Goal: Information Seeking & Learning: Learn about a topic

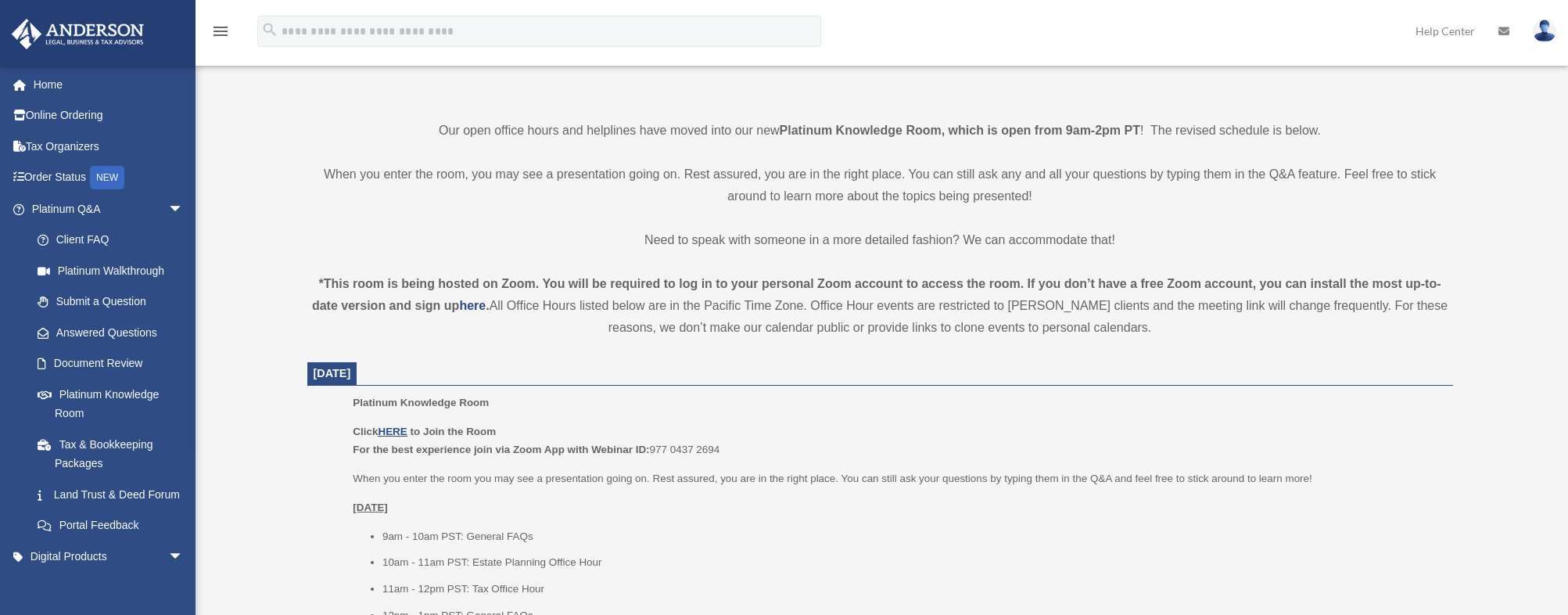
scroll to position [470, 0]
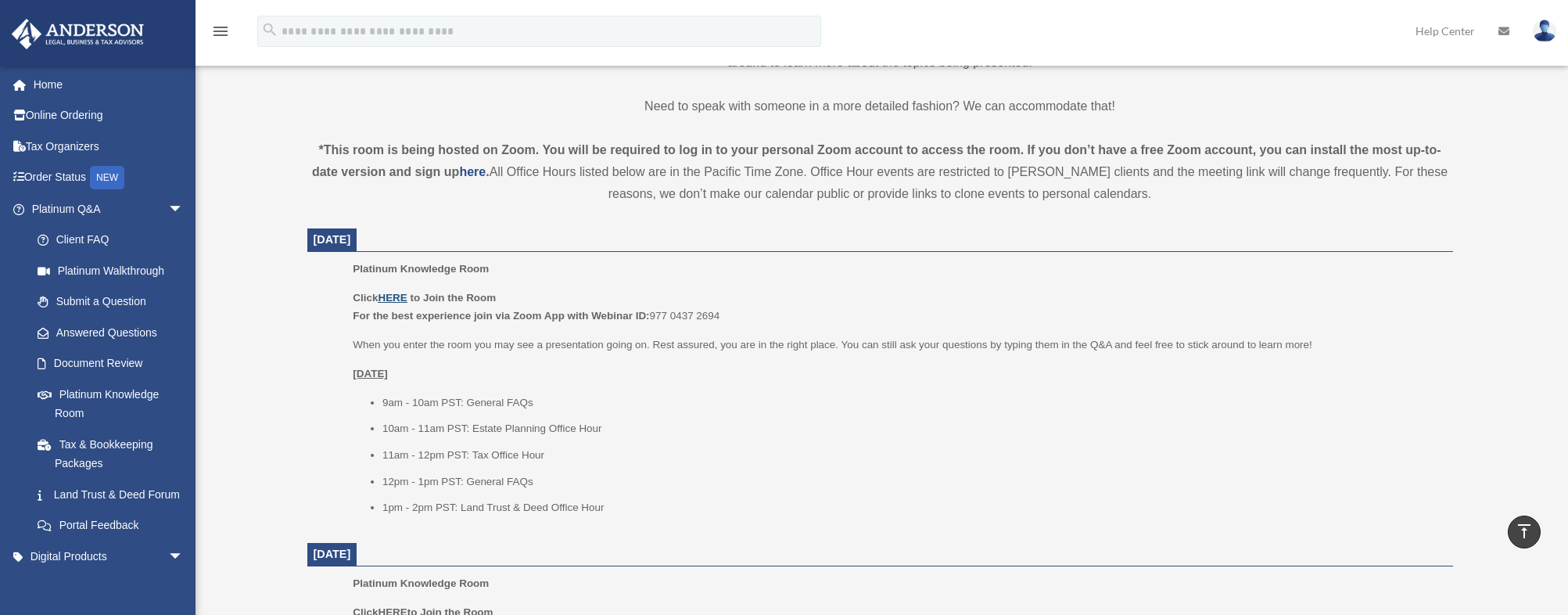
click at [396, 295] on u "HERE" at bounding box center [392, 298] width 29 height 12
click at [81, 176] on link "Order Status NEW" at bounding box center [109, 177] width 196 height 32
click at [76, 240] on link "Client FAQ" at bounding box center [114, 240] width 185 height 31
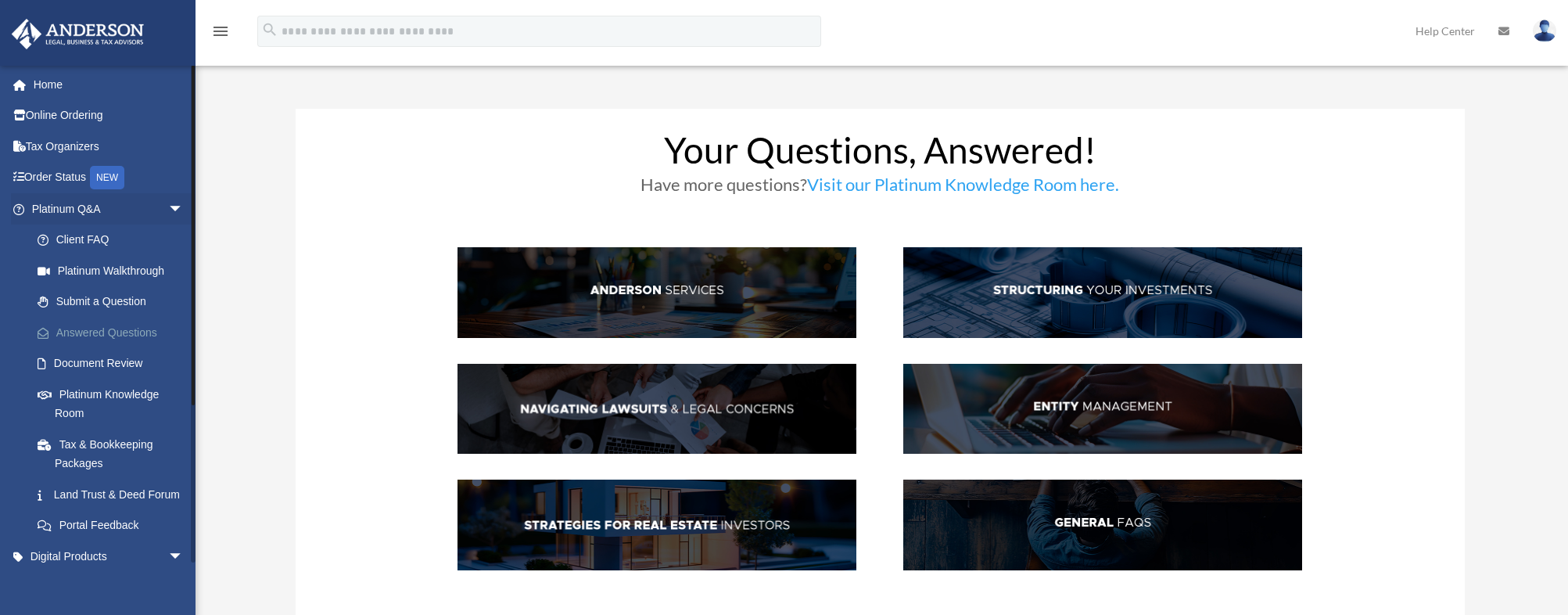
click at [127, 338] on link "Answered Questions" at bounding box center [114, 332] width 185 height 31
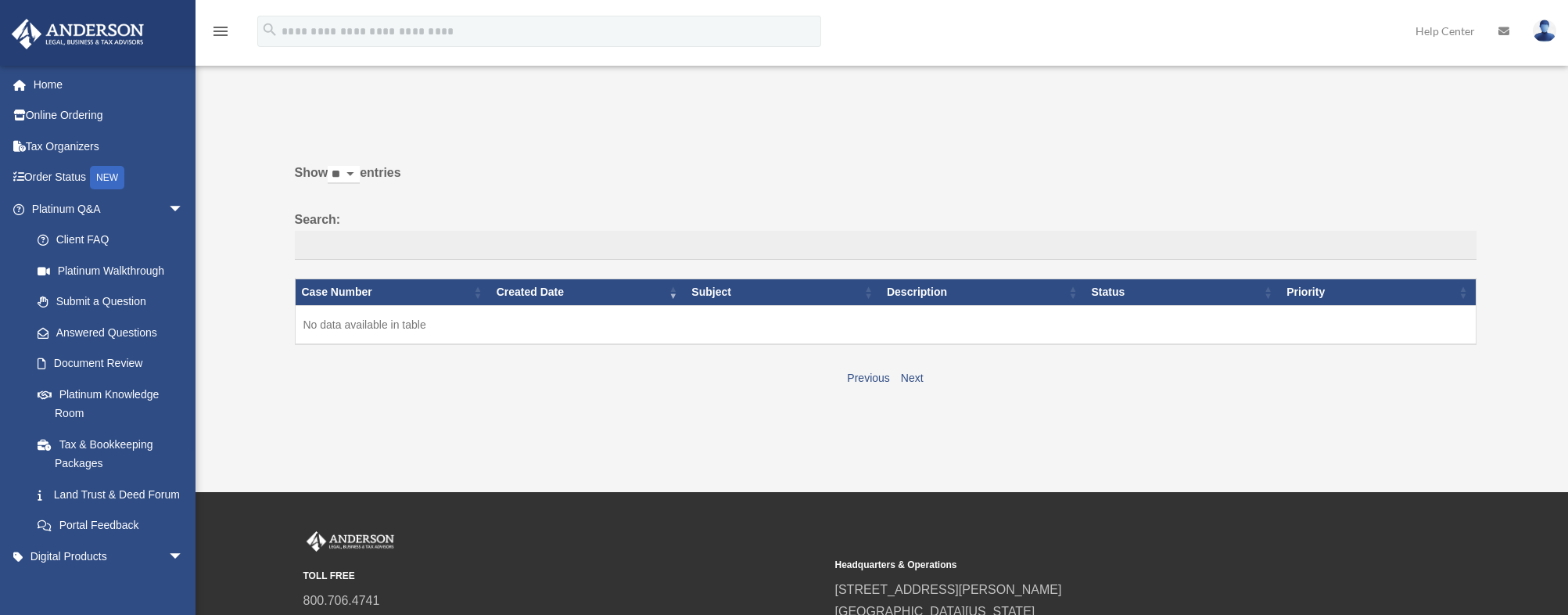
click at [143, 300] on div "[EMAIL_ADDRESS][DOMAIN_NAME] Sign Out [EMAIL_ADDRESS][DOMAIN_NAME] Home Online …" at bounding box center [98, 372] width 195 height 615
click at [374, 241] on input "Search:" at bounding box center [885, 246] width 1182 height 29
click at [360, 172] on select "** ** ** ***" at bounding box center [343, 175] width 32 height 18
click at [555, 114] on p at bounding box center [880, 119] width 1193 height 22
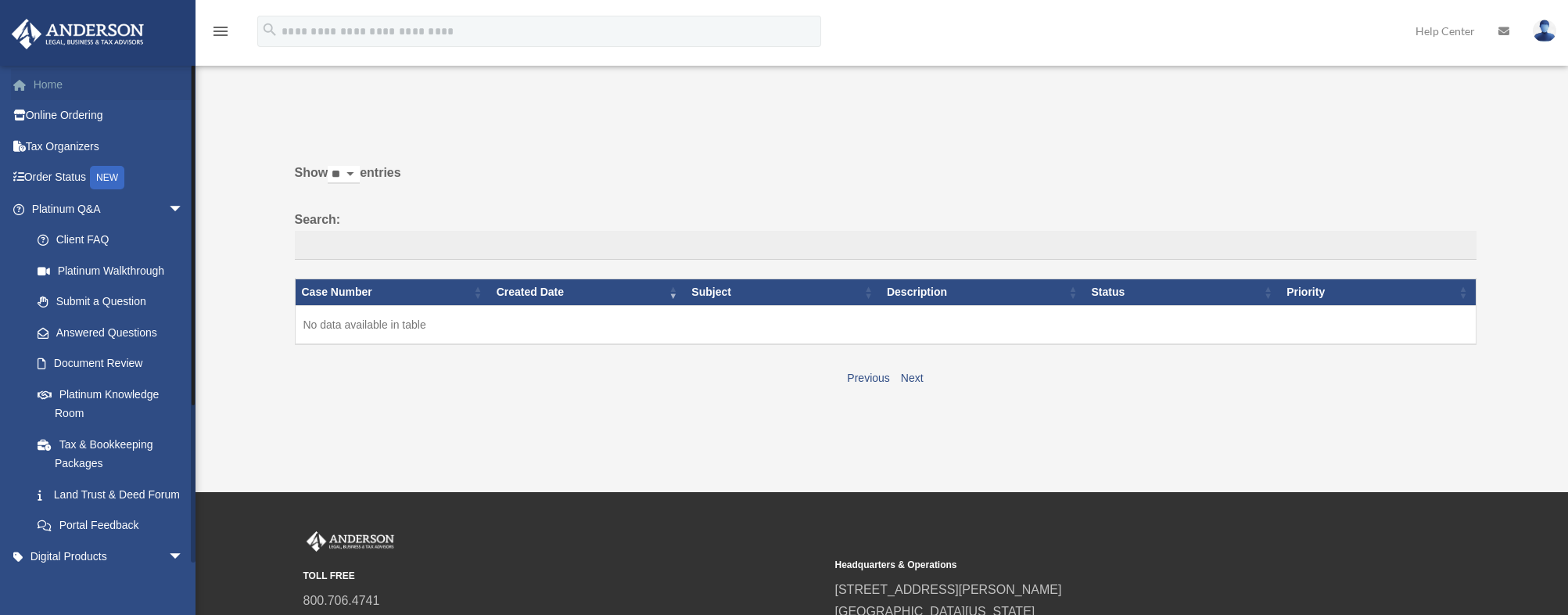
click at [46, 85] on link "Home" at bounding box center [109, 85] width 196 height 31
